Goal: Register for event/course

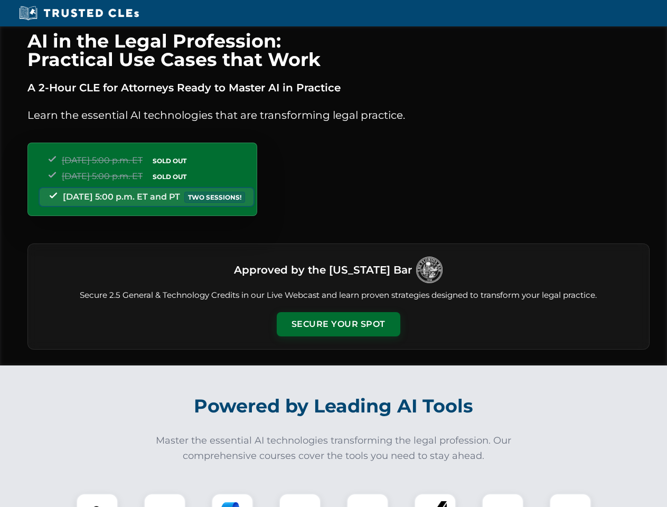
click at [338, 324] on button "Secure Your Spot" at bounding box center [339, 324] width 124 height 24
click at [97, 500] on img at bounding box center [97, 514] width 31 height 31
